Goal: Find contact information: Obtain details needed to contact an individual or organization

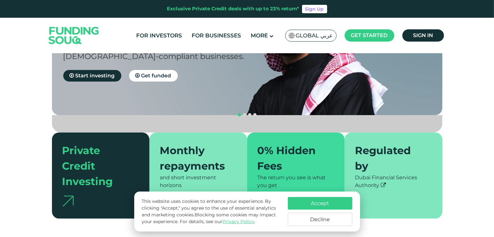
scroll to position [155, 0]
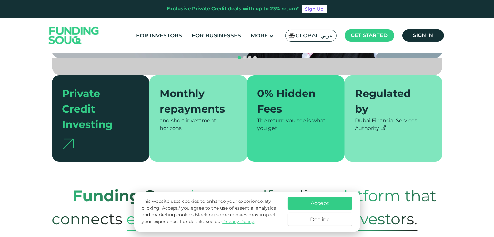
click at [330, 200] on button "Accept" at bounding box center [320, 203] width 65 height 13
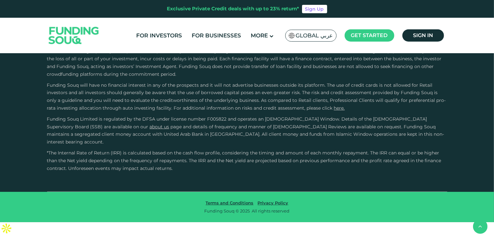
type tc-range-slider "4"
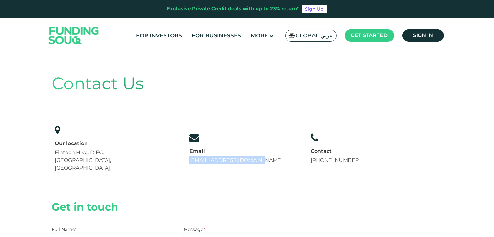
drag, startPoint x: 273, startPoint y: 154, endPoint x: 191, endPoint y: 154, distance: 82.0
click at [191, 154] on div "Our location Fintech Hive, DIFC, Dubai, UAE Email support@fundingsouq.com +971 …" at bounding box center [208, 148] width 312 height 53
copy link "[EMAIL_ADDRESS][DOMAIN_NAME]"
